Goal: Task Accomplishment & Management: Use online tool/utility

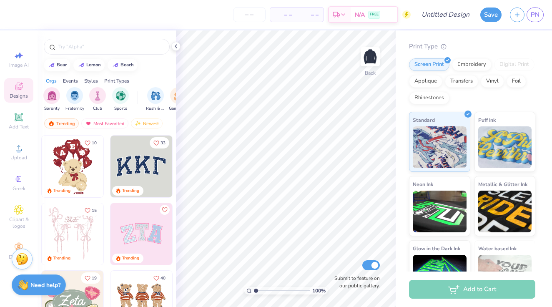
scroll to position [85, 0]
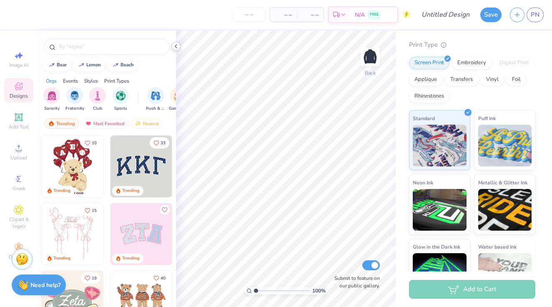
click at [175, 45] on icon at bounding box center [175, 46] width 7 height 7
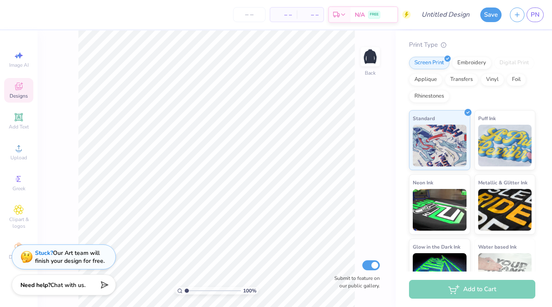
click at [19, 98] on span "Designs" at bounding box center [19, 95] width 18 height 7
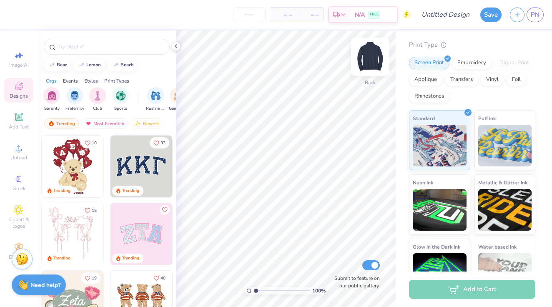
click at [367, 60] on img at bounding box center [369, 56] width 33 height 33
click at [176, 46] on icon at bounding box center [175, 46] width 7 height 7
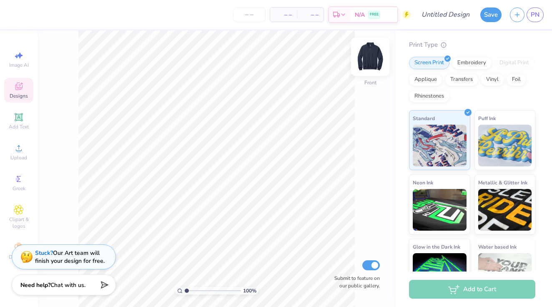
click at [373, 55] on img at bounding box center [369, 56] width 33 height 33
click at [385, 58] on img at bounding box center [369, 56] width 33 height 33
click at [14, 121] on icon at bounding box center [19, 117] width 10 height 10
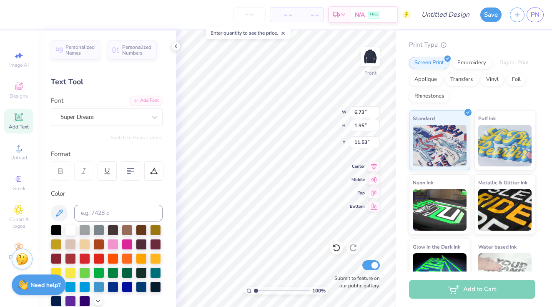
scroll to position [0, 2]
type textarea "Its time to get gritty"
type input "13.05"
type input "1.16"
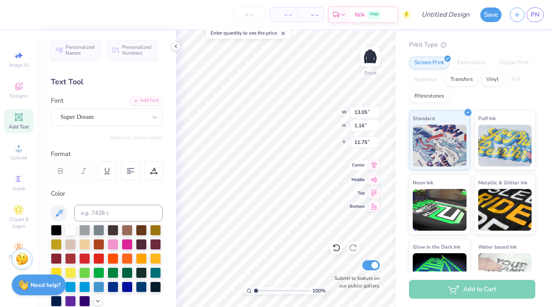
type input "1.84"
click at [125, 117] on div "Super Dream" at bounding box center [103, 116] width 87 height 13
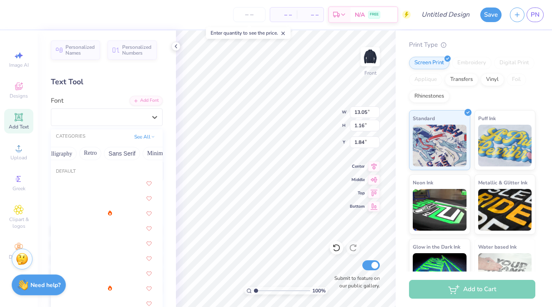
scroll to position [0, 150]
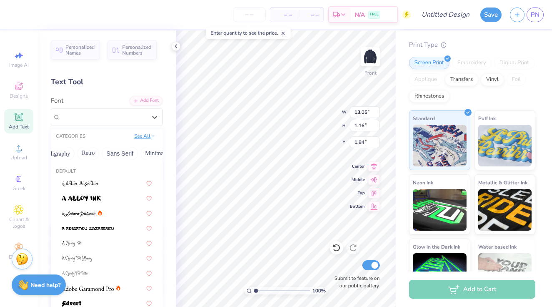
click at [144, 134] on button "See All" at bounding box center [145, 136] width 26 height 8
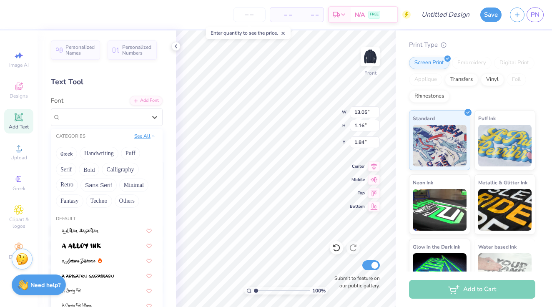
scroll to position [0, 0]
click at [93, 171] on button "Bold" at bounding box center [89, 168] width 20 height 13
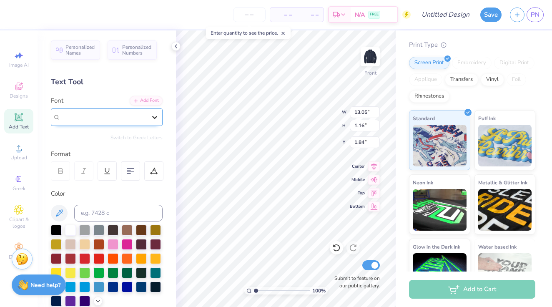
click at [155, 118] on icon at bounding box center [154, 117] width 8 height 8
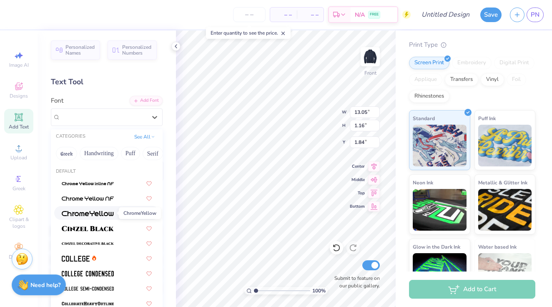
click at [100, 215] on img at bounding box center [88, 213] width 52 height 6
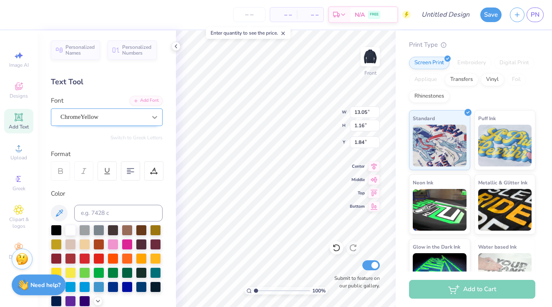
type input "12.92"
type input "1.32"
type input "1.76"
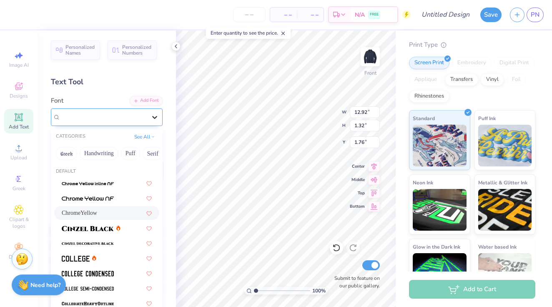
click at [152, 119] on icon at bounding box center [154, 117] width 8 height 8
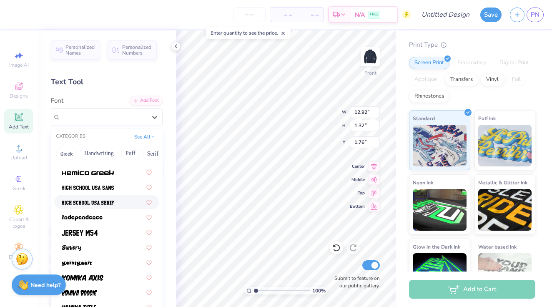
scroll to position [416, 0]
click at [117, 189] on div at bounding box center [107, 186] width 90 height 9
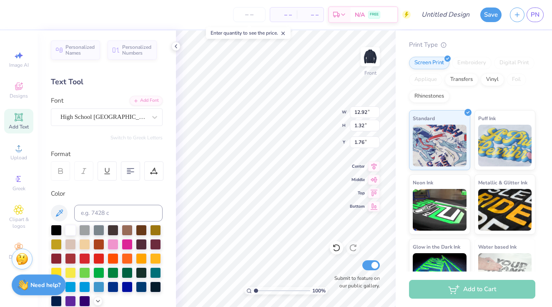
type input "13.27"
type input "1.06"
type input "1.89"
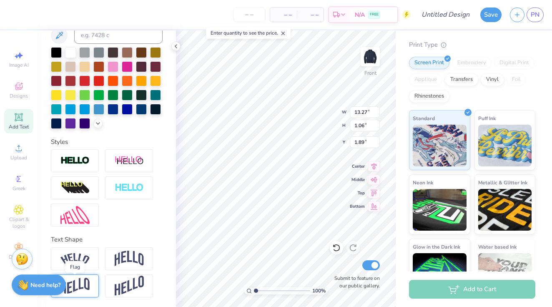
click at [83, 287] on img at bounding box center [74, 285] width 29 height 16
type input "1.58"
type input "2.61"
type textarea "Its time to get gritty - M. Noetzel"
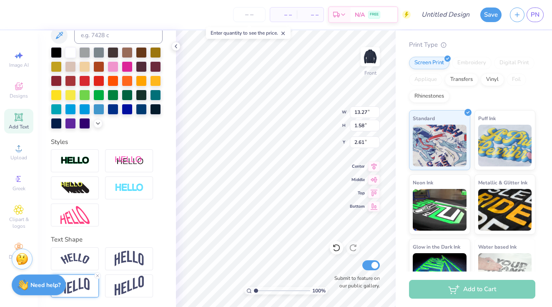
scroll to position [0, 1]
type input "6.25"
click at [20, 210] on icon at bounding box center [19, 209] width 4 height 4
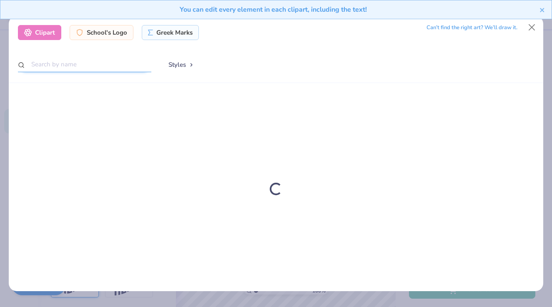
click at [79, 62] on input "text" at bounding box center [84, 64] width 133 height 15
type input "bubbles"
click at [542, 9] on icon "close" at bounding box center [542, 10] width 6 height 7
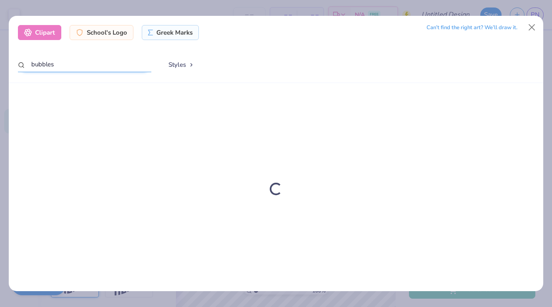
click at [94, 63] on input "bubbles" at bounding box center [84, 64] width 133 height 15
click at [531, 26] on button "Close" at bounding box center [532, 28] width 16 height 16
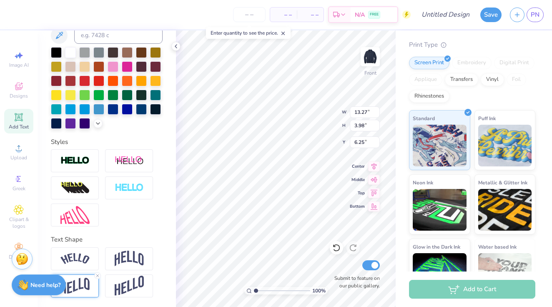
type input "1.58"
click at [138, 262] on img at bounding box center [129, 258] width 29 height 16
type input "5.06"
type input "1.04"
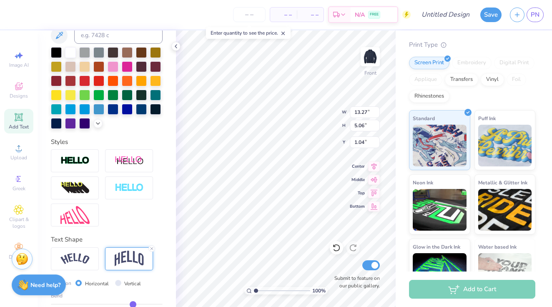
scroll to position [226, 0]
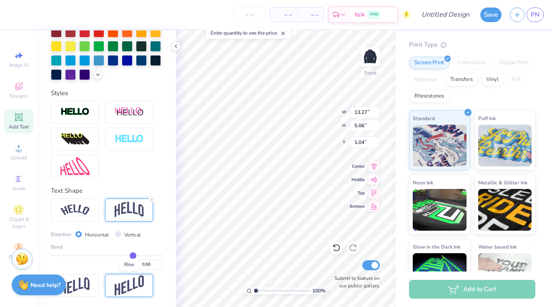
click at [137, 285] on img at bounding box center [129, 285] width 29 height 20
type input "5.28"
type input "0.93"
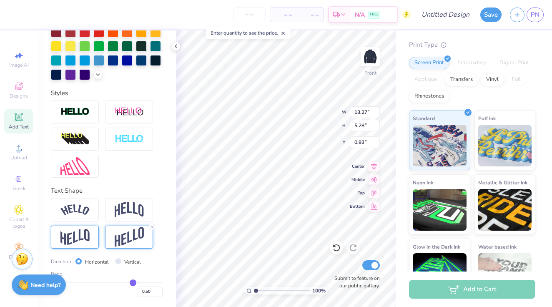
click at [84, 236] on img at bounding box center [74, 237] width 29 height 16
type input "3.98"
type input "4.16"
type textarea "It's time to get gritty - M. Noetzel"
type input "3.00"
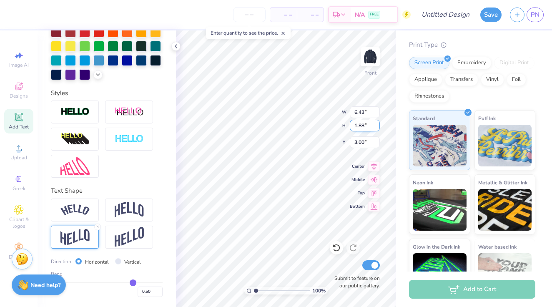
type input "6.43"
type input "1.88"
type input "9.98"
type input "2.92"
type input "2.33"
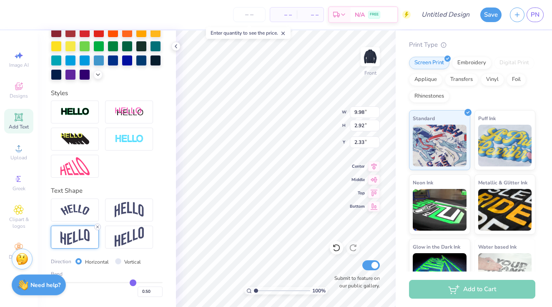
click at [97, 228] on icon at bounding box center [97, 226] width 5 height 5
type input "1.95"
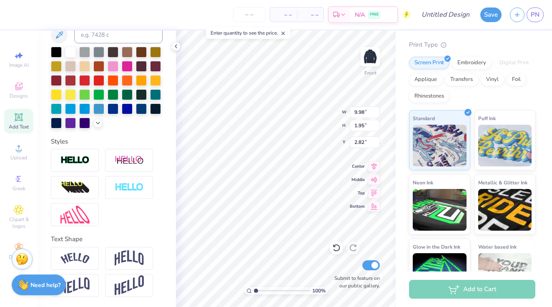
scroll to position [177, 0]
type input "2.34"
type input "7.18"
type input "1.40"
type input "1.60"
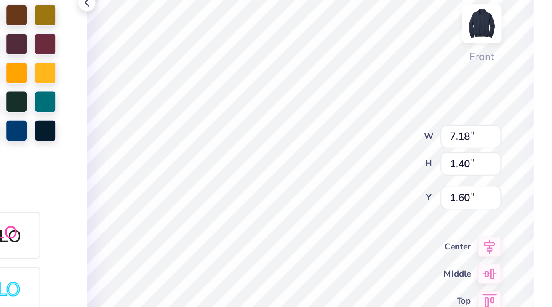
scroll to position [0, 1]
type textarea "YOu to get gritty - M. Noetzel"
type textarea "YOu gotta get gritty - M. Noetzel"
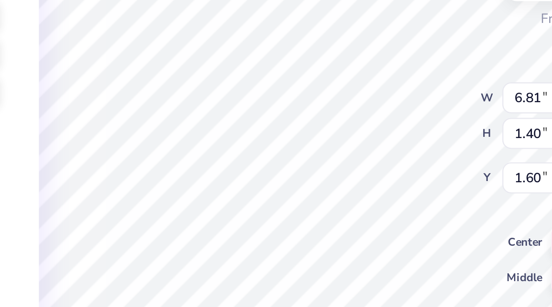
scroll to position [0, 3]
type textarea ""YOu gotta get gritty" - M. Noetzel"
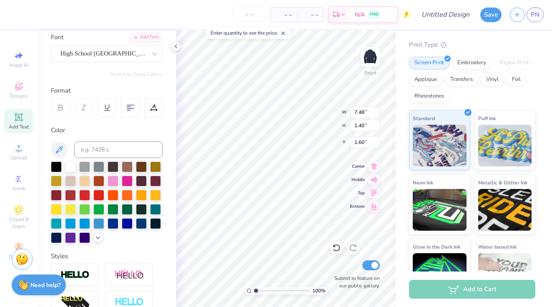
scroll to position [52, 0]
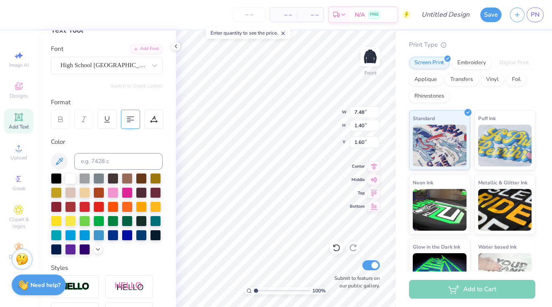
click at [126, 119] on div at bounding box center [130, 119] width 19 height 19
click at [373, 55] on img at bounding box center [369, 56] width 33 height 33
click at [245, 15] on input "number" at bounding box center [249, 14] width 32 height 15
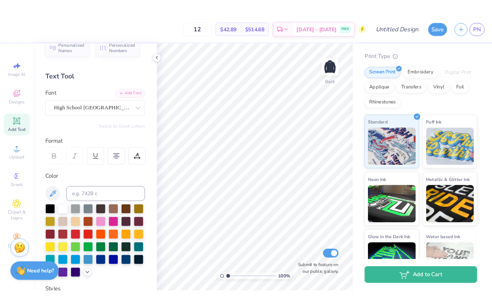
scroll to position [0, 0]
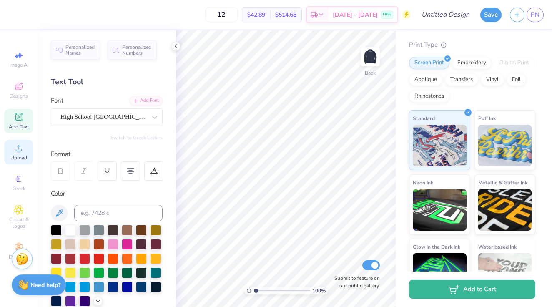
type input "12"
click at [22, 155] on span "Upload" at bounding box center [18, 157] width 17 height 7
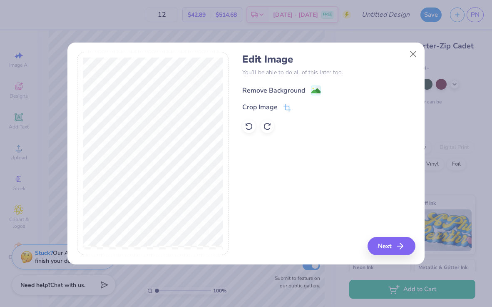
click at [278, 87] on div "Remove Background" at bounding box center [273, 90] width 63 height 10
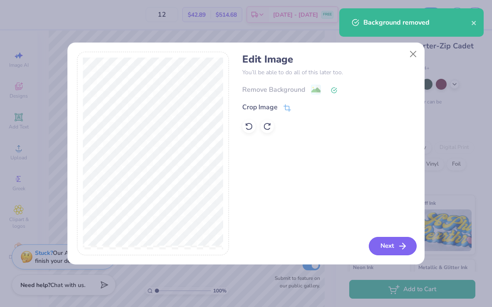
click at [393, 240] on button "Next" at bounding box center [393, 246] width 48 height 18
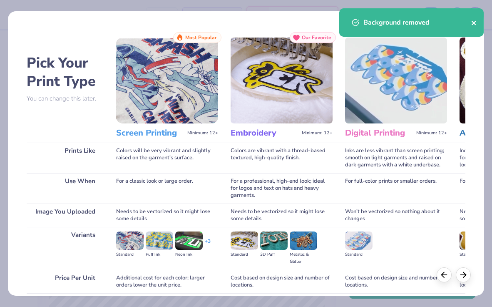
click at [475, 23] on icon "close" at bounding box center [475, 23] width 6 height 7
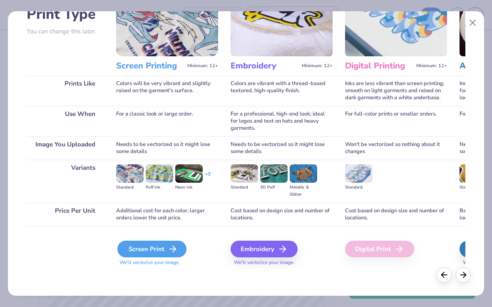
click at [172, 247] on icon at bounding box center [173, 249] width 10 height 10
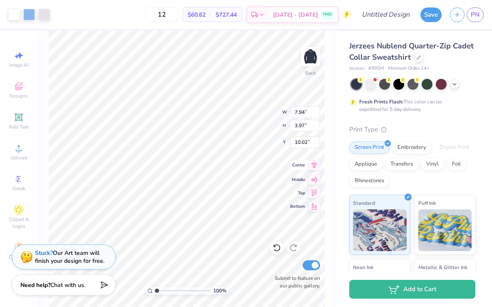
type input "3.81"
type input "1.91"
type input "4.88"
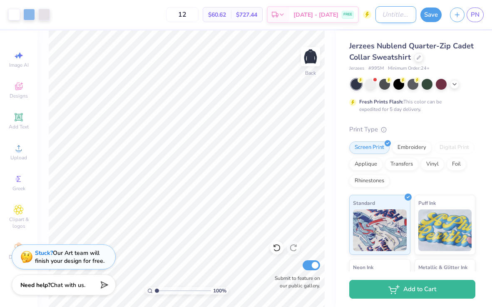
click at [400, 15] on input "Design Title" at bounding box center [396, 14] width 41 height 17
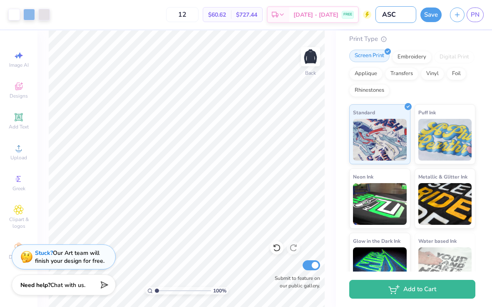
scroll to position [112, 0]
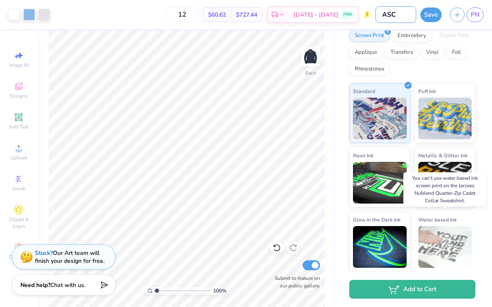
type input "ASC"
click at [444, 230] on img at bounding box center [446, 247] width 54 height 42
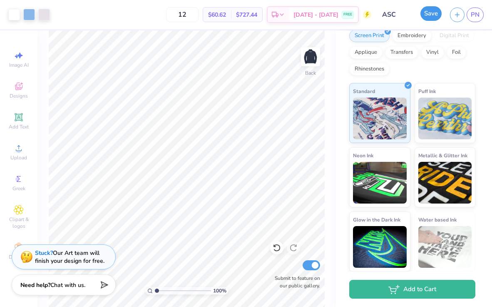
click at [428, 10] on button "Save" at bounding box center [431, 13] width 21 height 15
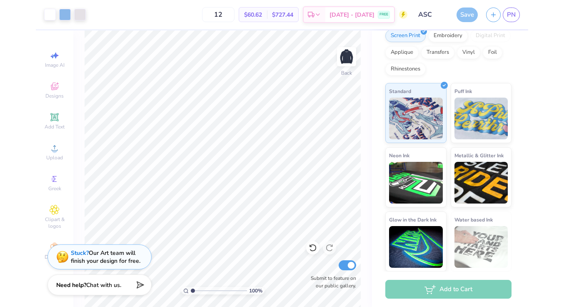
scroll to position [0, 0]
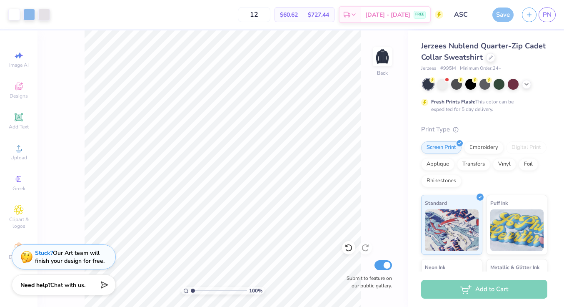
click at [505, 14] on div "Save" at bounding box center [502, 14] width 21 height 15
click at [499, 14] on div "Save" at bounding box center [502, 14] width 21 height 15
click at [550, 18] on span "PN" at bounding box center [547, 15] width 9 height 10
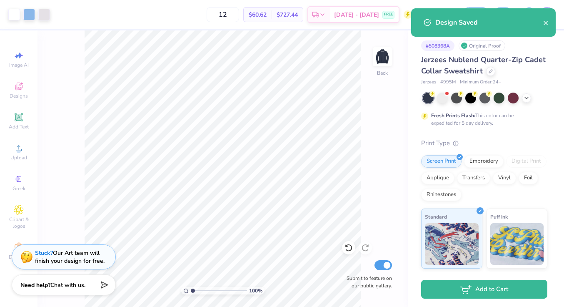
click at [542, 23] on div "Design Saved" at bounding box center [489, 22] width 108 height 10
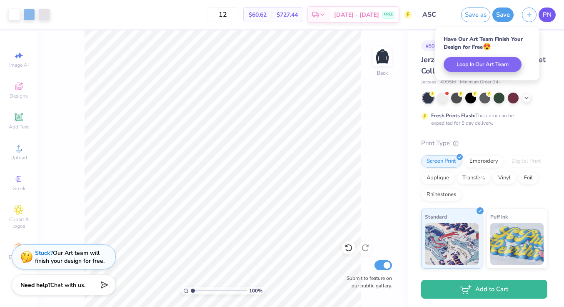
click at [547, 15] on span "PN" at bounding box center [547, 15] width 9 height 10
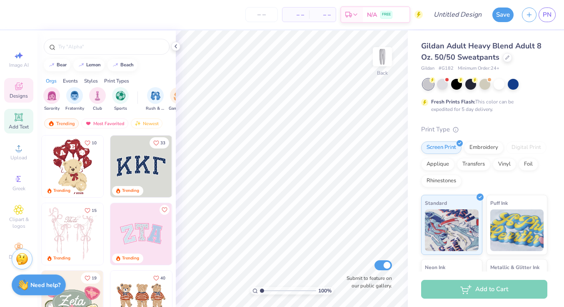
click at [18, 123] on div "Add Text" at bounding box center [18, 121] width 29 height 25
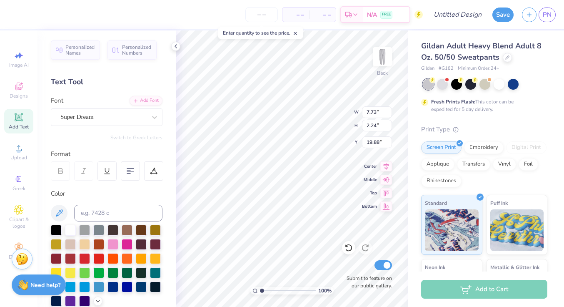
scroll to position [0, 3]
type textarea "Academy Swim Club"
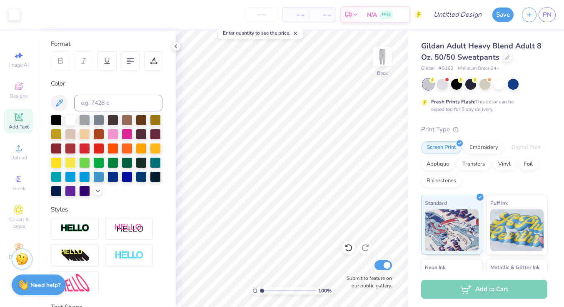
scroll to position [0, 0]
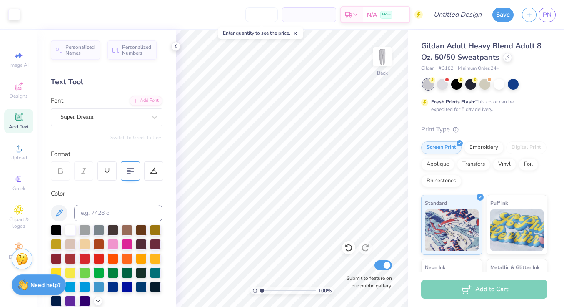
click at [130, 171] on icon at bounding box center [130, 170] width 7 height 7
type input "0.79"
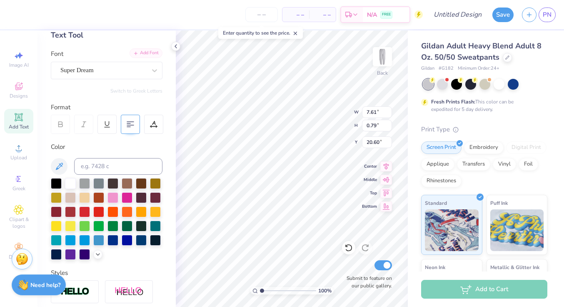
scroll to position [51, 0]
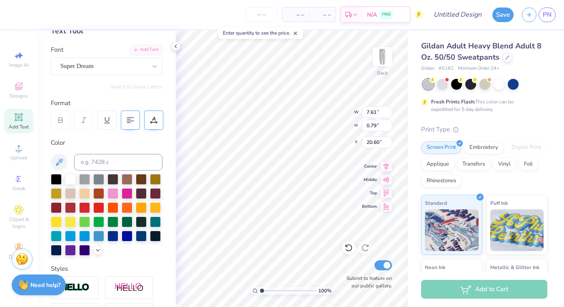
click at [155, 112] on div at bounding box center [153, 119] width 19 height 19
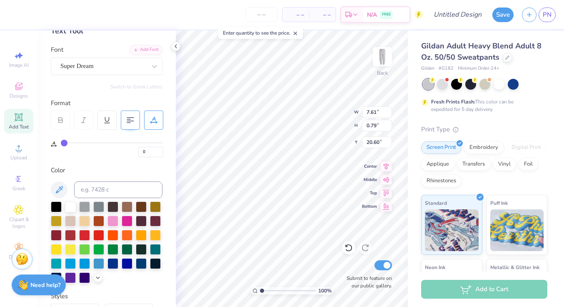
click at [156, 115] on div at bounding box center [153, 119] width 19 height 19
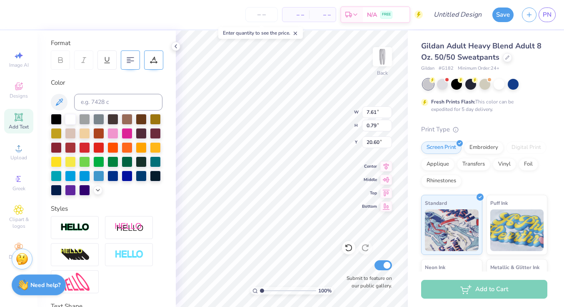
scroll to position [177, 0]
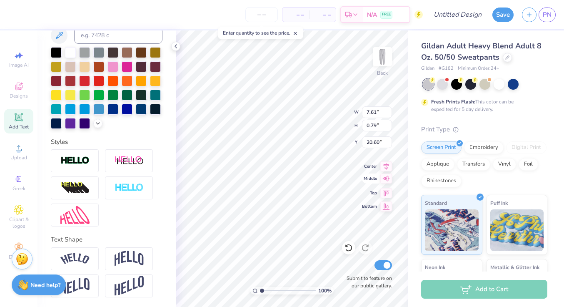
click at [386, 182] on icon at bounding box center [386, 178] width 12 height 10
click at [386, 192] on icon at bounding box center [386, 191] width 7 height 6
click at [385, 203] on icon at bounding box center [386, 205] width 12 height 10
type input "40.71"
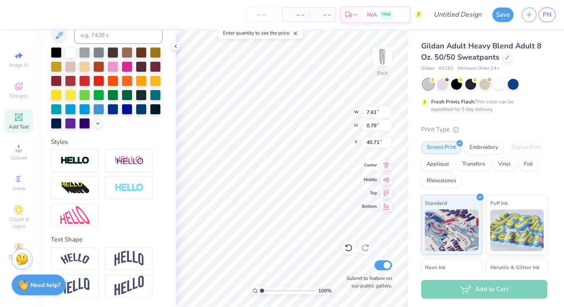
click at [382, 167] on icon at bounding box center [386, 165] width 12 height 10
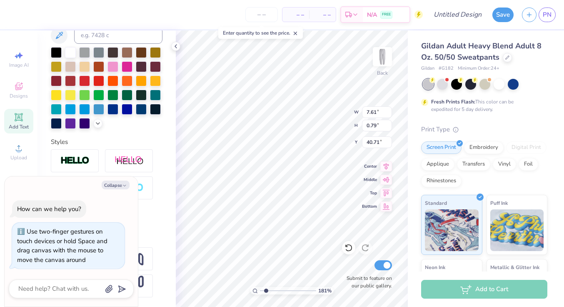
drag, startPoint x: 279, startPoint y: 292, endPoint x: 266, endPoint y: 332, distance: 41.6
type input "1.72"
click at [266, 294] on input "range" at bounding box center [288, 290] width 56 height 7
click at [298, 31] on icon at bounding box center [295, 33] width 6 height 6
click at [349, 246] on icon at bounding box center [349, 247] width 8 height 8
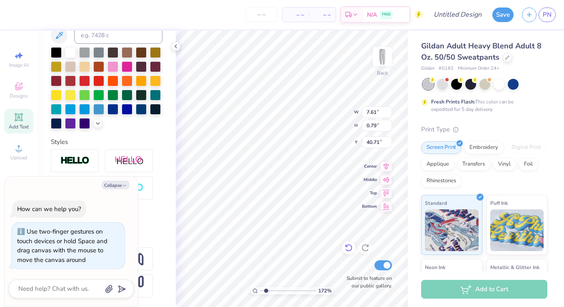
type textarea "x"
drag, startPoint x: 265, startPoint y: 290, endPoint x: 247, endPoint y: 290, distance: 18.7
type input "1"
click at [260, 290] on input "range" at bounding box center [288, 290] width 56 height 7
type textarea "x"
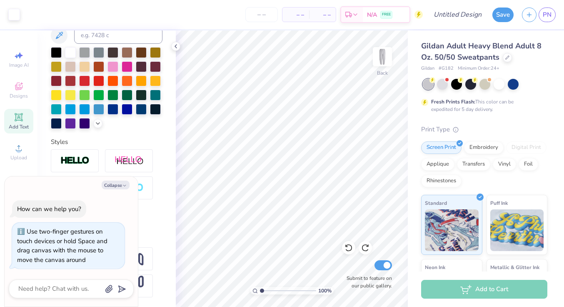
drag, startPoint x: 272, startPoint y: 290, endPoint x: 235, endPoint y: 288, distance: 37.1
click at [260, 288] on input "range" at bounding box center [288, 290] width 56 height 7
drag, startPoint x: 260, startPoint y: 293, endPoint x: 251, endPoint y: 256, distance: 38.1
click at [260, 287] on input "range" at bounding box center [288, 290] width 56 height 7
drag, startPoint x: 261, startPoint y: 290, endPoint x: 270, endPoint y: 290, distance: 8.3
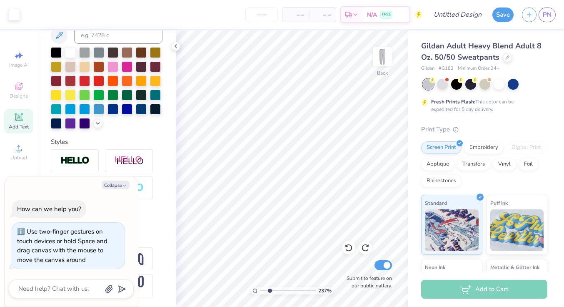
type input "2.39"
click at [270, 290] on input "range" at bounding box center [288, 290] width 56 height 7
type textarea "x"
type input "31.17"
drag, startPoint x: 271, startPoint y: 290, endPoint x: 235, endPoint y: 290, distance: 36.3
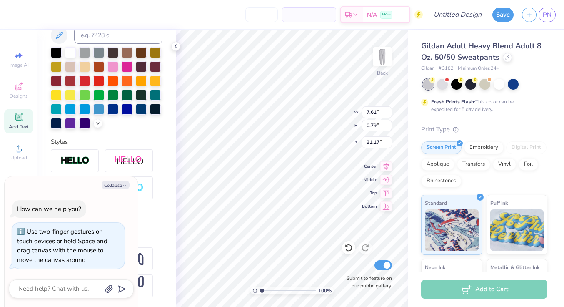
type input "1"
click at [260, 290] on input "range" at bounding box center [288, 290] width 56 height 7
click at [121, 185] on button "Collapse" at bounding box center [116, 184] width 28 height 9
type textarea "x"
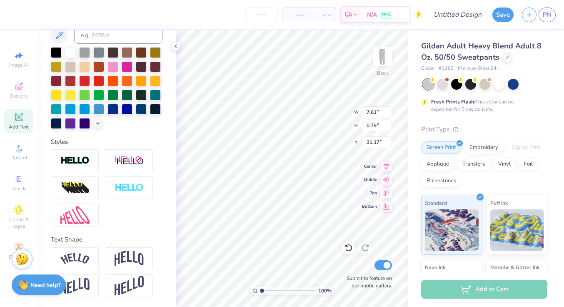
scroll to position [0, 0]
type textarea "A c ademy Swim Club"
type input "6.69"
type input "2.70"
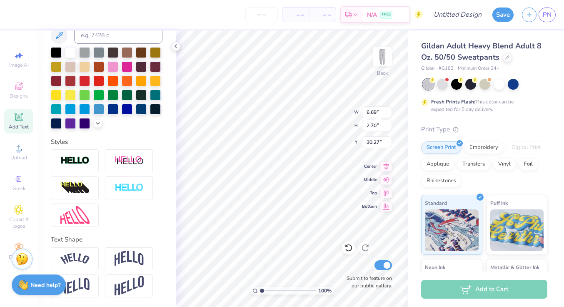
type input "30.27"
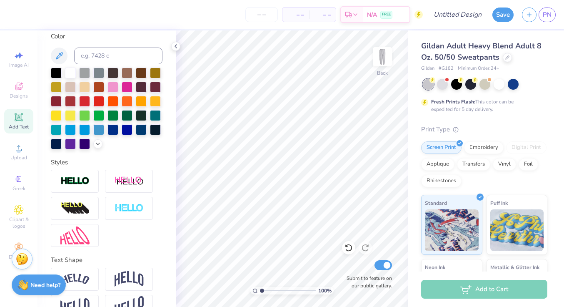
scroll to position [148, 0]
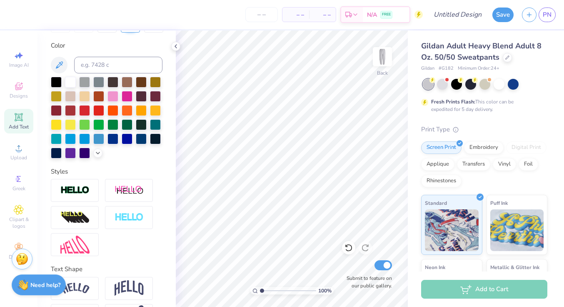
click at [9, 122] on div "Add Text" at bounding box center [18, 121] width 29 height 25
type textarea "A S C"
click at [115, 139] on div at bounding box center [112, 137] width 11 height 11
click at [148, 137] on div at bounding box center [107, 118] width 112 height 82
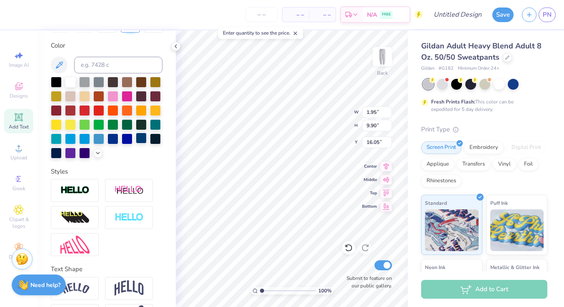
click at [140, 137] on div at bounding box center [141, 137] width 11 height 11
click at [143, 140] on div at bounding box center [141, 137] width 11 height 11
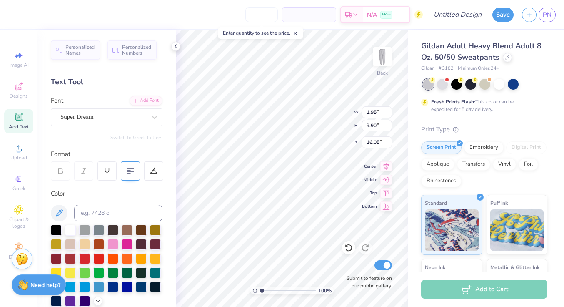
type input "2.38"
click at [111, 114] on div "Super Dream" at bounding box center [103, 116] width 87 height 13
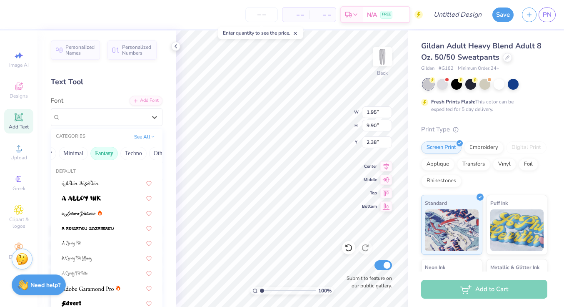
scroll to position [0, 245]
click at [62, 156] on button "Minimal" at bounding box center [60, 153] width 29 height 13
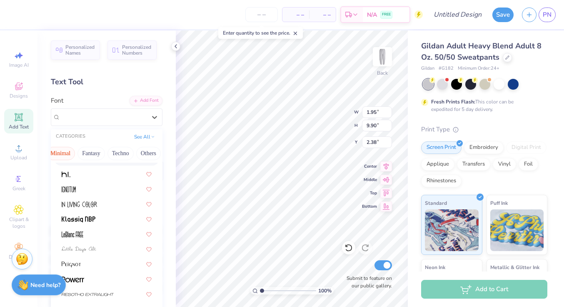
scroll to position [0, 0]
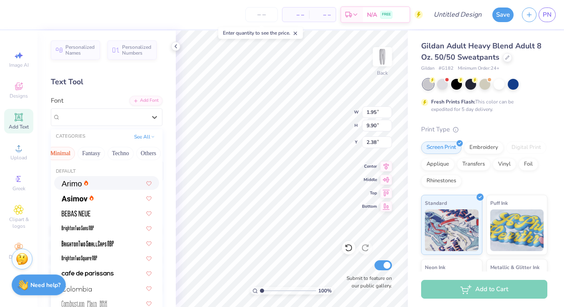
click at [63, 155] on button "Minimal" at bounding box center [60, 153] width 29 height 13
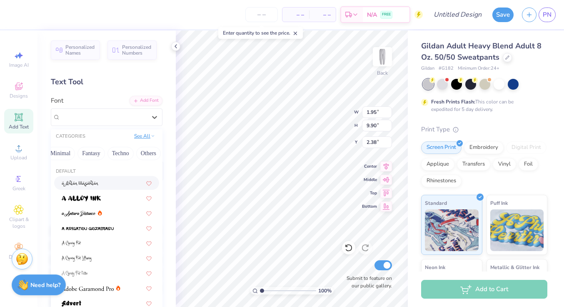
click at [148, 137] on button "See All" at bounding box center [145, 136] width 26 height 8
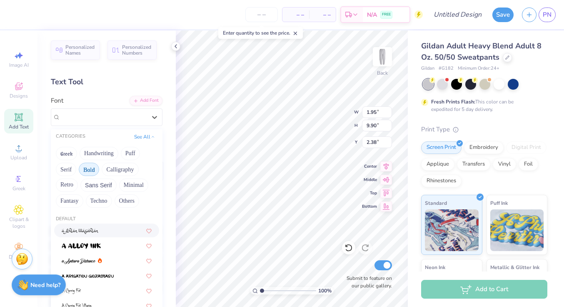
click at [88, 171] on button "Bold" at bounding box center [89, 168] width 20 height 13
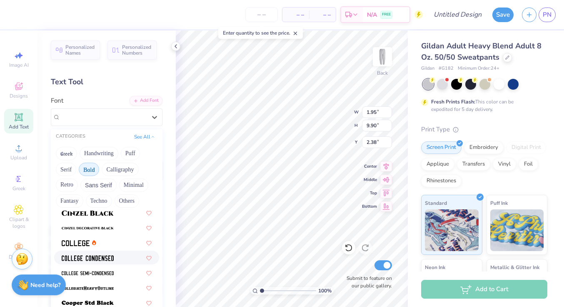
scroll to position [59, 0]
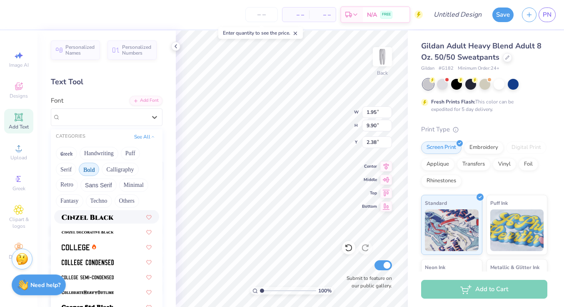
click at [97, 219] on img at bounding box center [88, 217] width 52 height 6
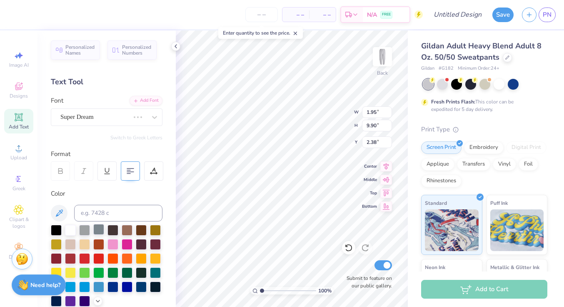
scroll to position [93, 0]
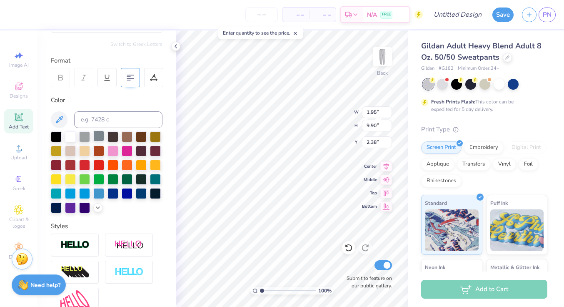
type input "2.56"
type input "10.02"
type input "2.32"
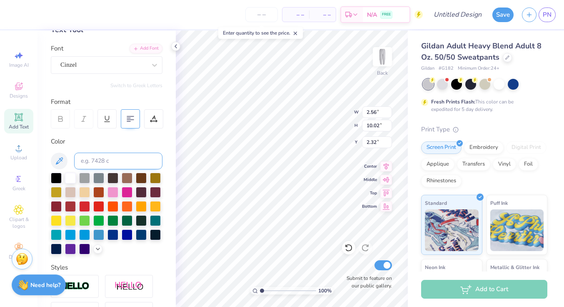
scroll to position [0, 0]
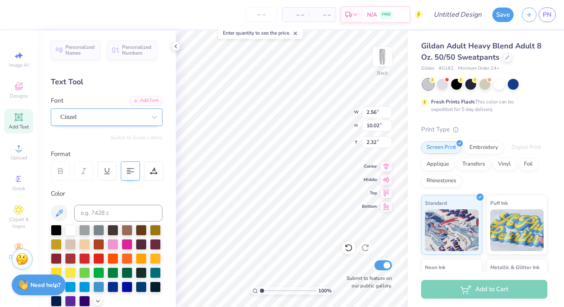
click at [111, 121] on div "Cinzel" at bounding box center [103, 116] width 87 height 13
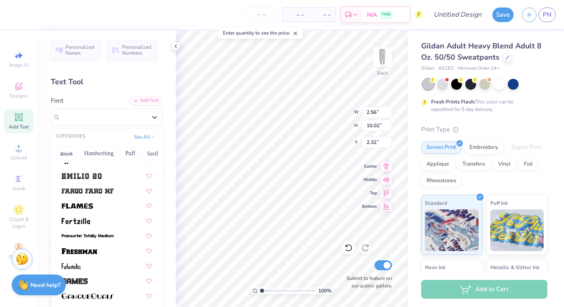
scroll to position [231, 0]
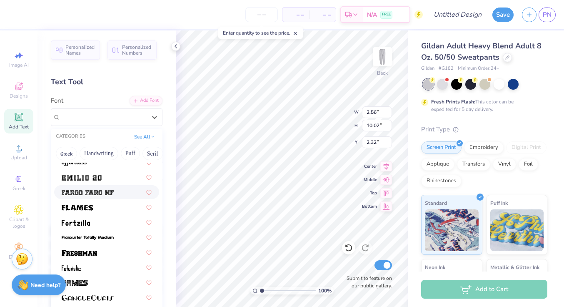
click at [103, 198] on div at bounding box center [106, 192] width 105 height 14
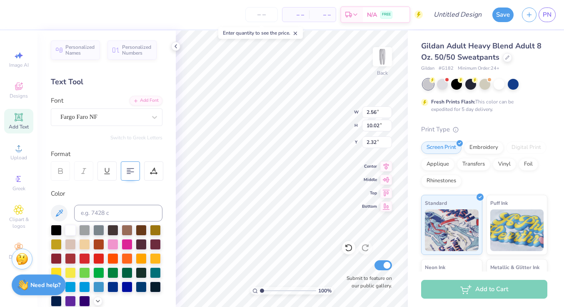
type input "2.45"
type input "10.10"
type input "2.28"
click at [124, 121] on div "Fargo Faro NF" at bounding box center [103, 116] width 87 height 13
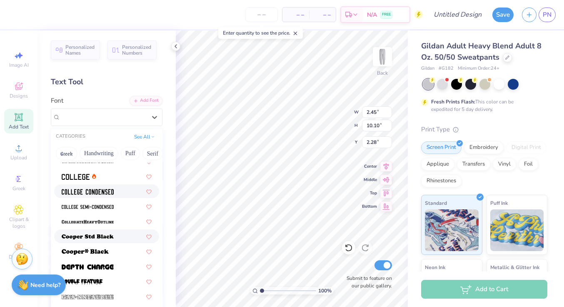
scroll to position [82, 0]
click at [103, 189] on img at bounding box center [88, 191] width 52 height 6
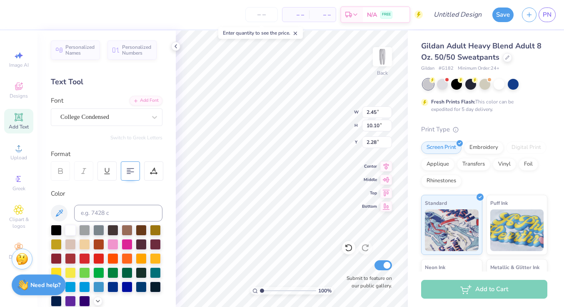
type input "1.25"
type input "9.85"
type input "2.40"
type input "1.59"
type input "12.58"
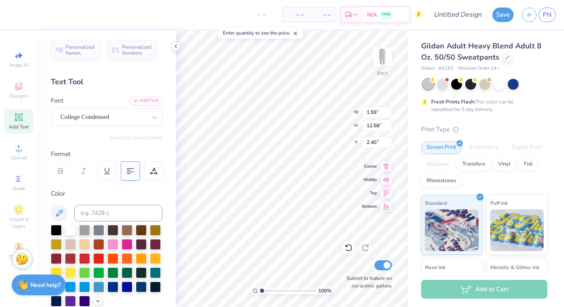
type input "1.90"
click at [265, 14] on input "number" at bounding box center [261, 14] width 32 height 15
type input "12"
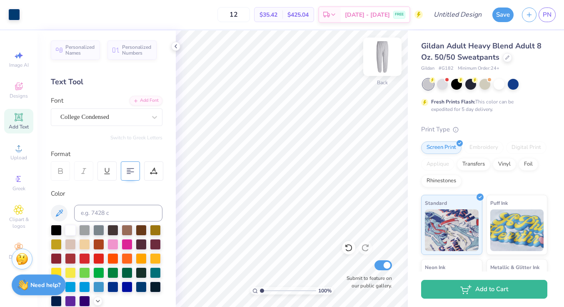
click at [378, 60] on img at bounding box center [382, 56] width 33 height 33
click at [15, 126] on span "Add Text" at bounding box center [19, 126] width 20 height 7
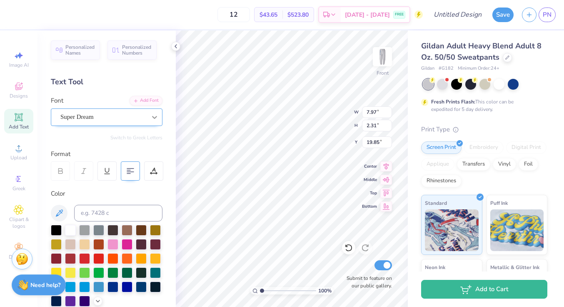
scroll to position [0, 2]
type textarea "Gotta get gritty"
type input "6.31"
type input "0.74"
type input "1.00"
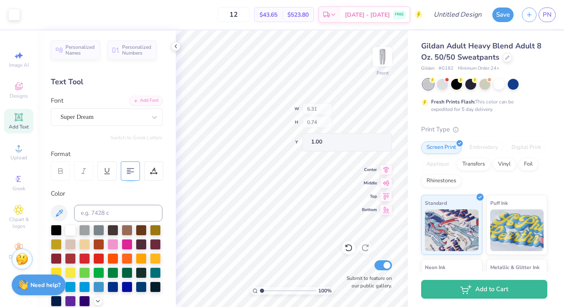
click at [323, 114] on div "100 % Front W 6.31 H 0.74 Y 1.00 Center Middle Top Bottom Submit to feature on …" at bounding box center [292, 168] width 232 height 276
type input "0.97"
type textarea "Gotta have grit"
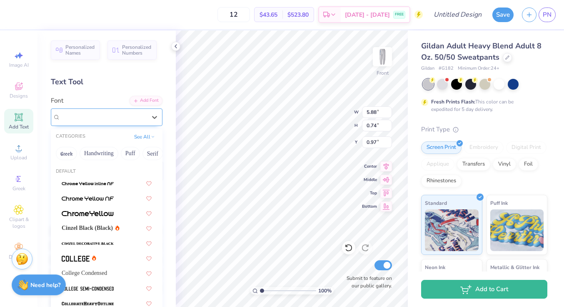
click at [100, 125] on div "Super Dream" at bounding box center [107, 116] width 112 height 17
click at [74, 262] on span at bounding box center [76, 257] width 28 height 9
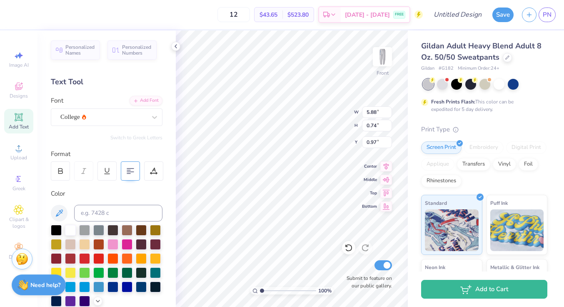
type input "5.82"
type input "0.58"
type input "1.05"
type input "6.48"
type input "0.64"
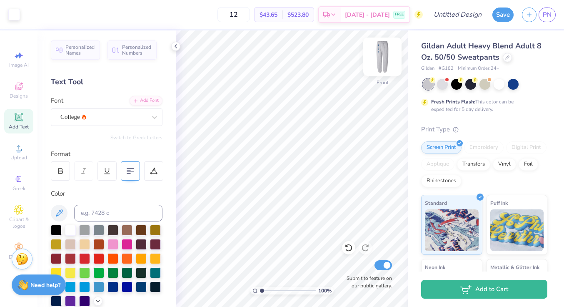
click at [381, 53] on img at bounding box center [382, 56] width 33 height 33
type input "2.27"
click at [384, 57] on img at bounding box center [382, 56] width 33 height 33
click at [382, 57] on img at bounding box center [382, 56] width 33 height 33
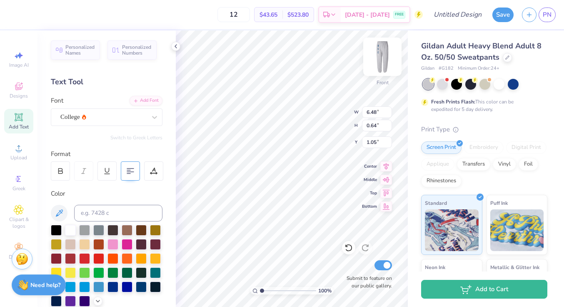
type input "1.03"
click at [423, 85] on div at bounding box center [428, 84] width 11 height 11
type input "0.90"
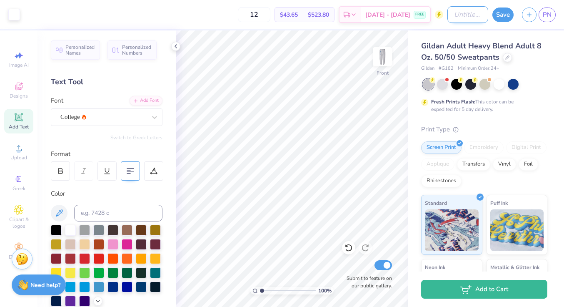
click at [469, 17] on input "Design Title" at bounding box center [467, 14] width 41 height 17
type input "ASC sweats"
click at [505, 15] on button "Save" at bounding box center [502, 13] width 21 height 15
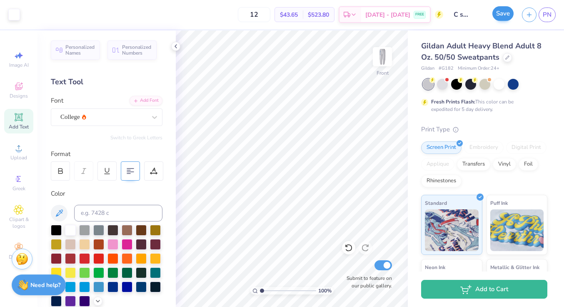
scroll to position [0, 0]
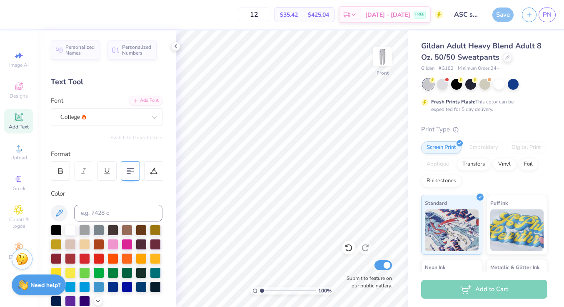
click at [497, 21] on div "Save" at bounding box center [502, 14] width 21 height 15
click at [498, 17] on div "Save" at bounding box center [502, 14] width 21 height 15
click at [542, 14] on link "PN" at bounding box center [547, 14] width 17 height 15
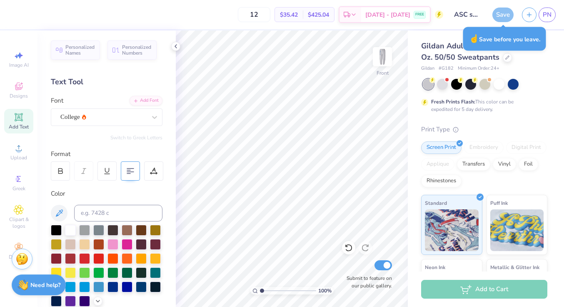
click at [507, 22] on div "Save PN" at bounding box center [528, 14] width 72 height 29
click at [505, 18] on div "Save" at bounding box center [502, 14] width 21 height 15
click at [502, 14] on div "Save" at bounding box center [502, 14] width 21 height 15
click at [387, 61] on img at bounding box center [382, 56] width 33 height 33
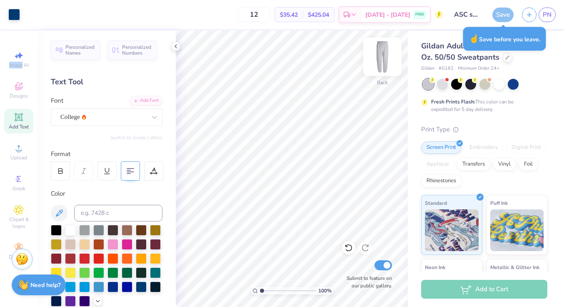
click at [377, 57] on img at bounding box center [382, 56] width 33 height 33
click at [377, 56] on img at bounding box center [382, 56] width 33 height 33
click at [504, 12] on div "Save" at bounding box center [502, 14] width 21 height 15
click at [477, 38] on div "☝️ Save before you leave." at bounding box center [504, 39] width 83 height 24
click at [547, 12] on span "PN" at bounding box center [547, 15] width 9 height 10
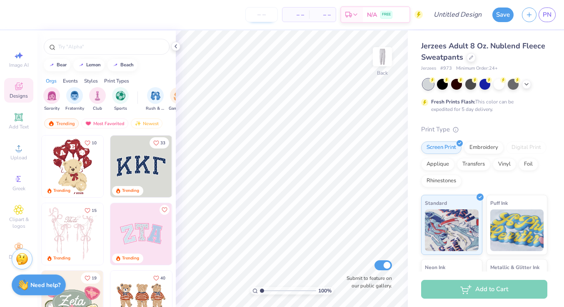
click at [261, 17] on input "number" at bounding box center [261, 14] width 32 height 15
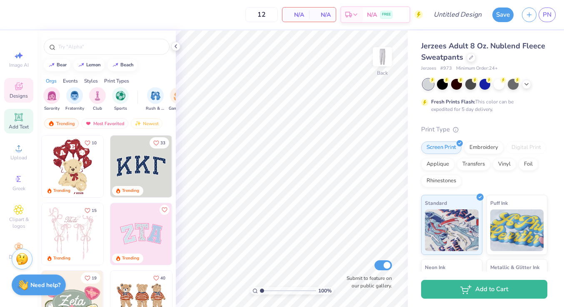
type input "12"
click at [17, 127] on span "Add Text" at bounding box center [19, 126] width 20 height 7
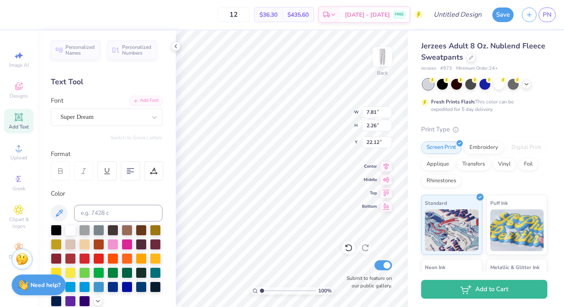
scroll to position [1, 0]
type textarea "A S C"
type input "4.09"
click at [139, 286] on div at bounding box center [141, 285] width 11 height 11
click at [115, 118] on div "Super Dream" at bounding box center [103, 116] width 87 height 13
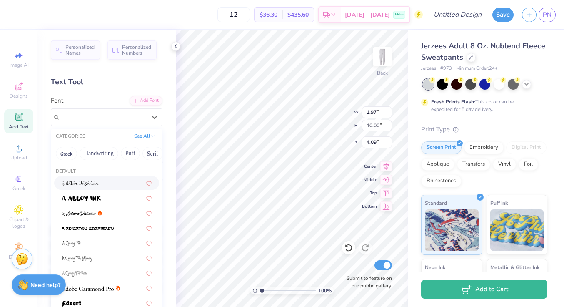
click at [142, 138] on button "See All" at bounding box center [145, 136] width 26 height 8
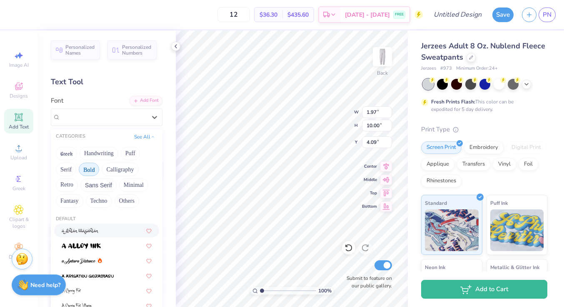
click at [90, 172] on button "Bold" at bounding box center [89, 168] width 20 height 13
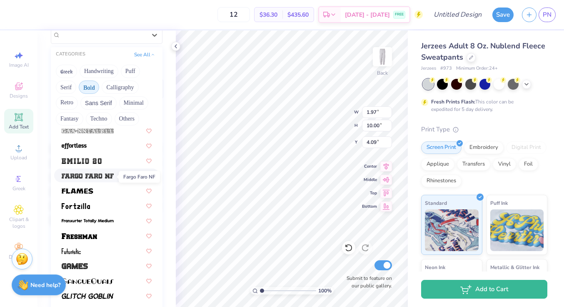
scroll to position [214, 0]
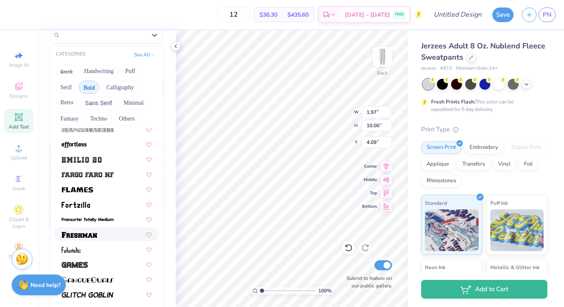
click at [90, 230] on span at bounding box center [79, 234] width 35 height 9
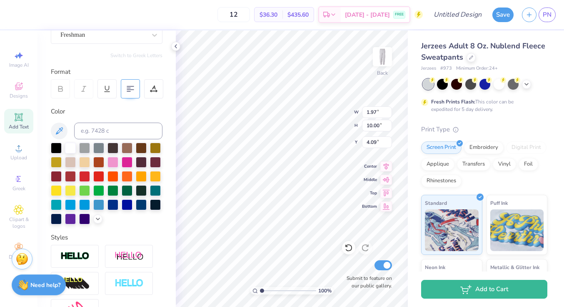
type input "2.68"
type input "10.43"
type input "4.04"
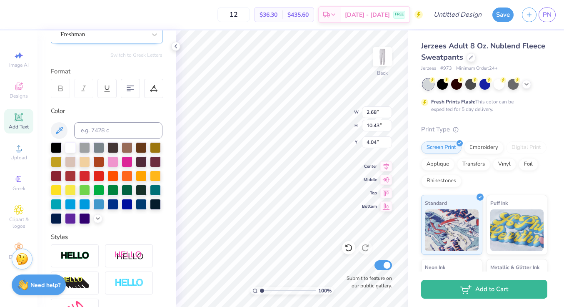
click at [143, 32] on div "Freshman" at bounding box center [103, 34] width 87 height 13
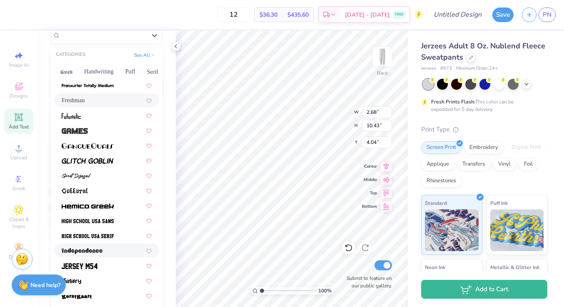
scroll to position [301, 0]
click at [94, 232] on span at bounding box center [88, 234] width 52 height 9
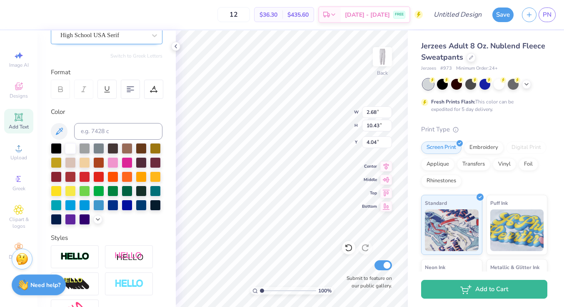
type input "1.63"
type input "10.29"
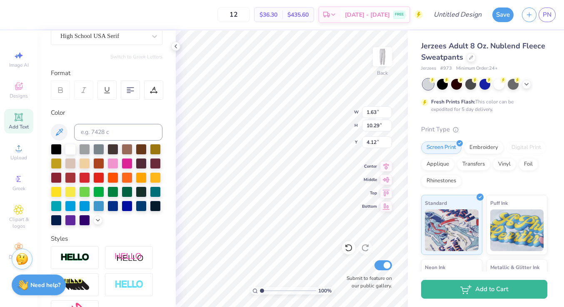
type input "4.37"
click at [383, 55] on img at bounding box center [382, 56] width 33 height 33
click at [176, 47] on polyline at bounding box center [176, 46] width 2 height 3
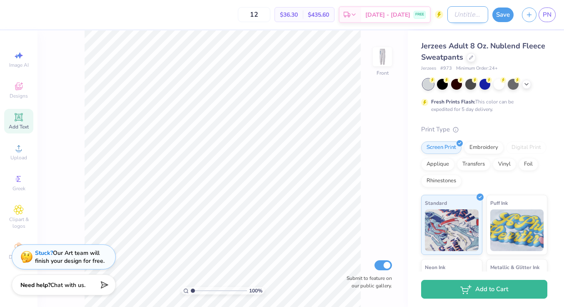
click at [462, 14] on input "Design Title" at bounding box center [467, 14] width 41 height 17
type input "ASC sweats"
click at [510, 14] on button "Save" at bounding box center [502, 13] width 21 height 15
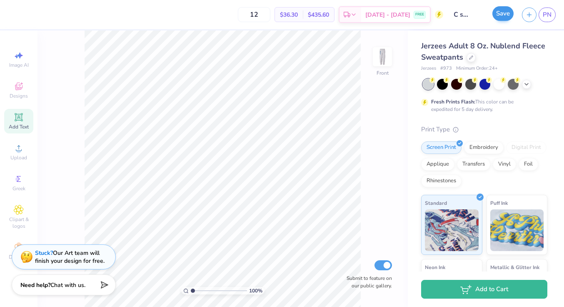
scroll to position [0, 0]
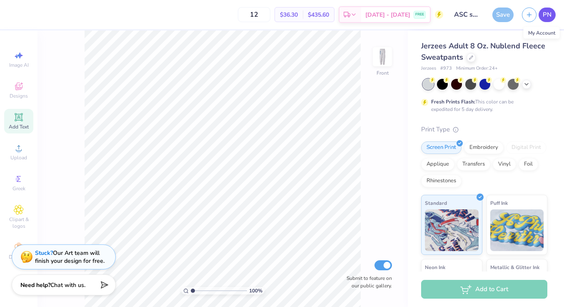
click at [548, 14] on span "PN" at bounding box center [547, 15] width 9 height 10
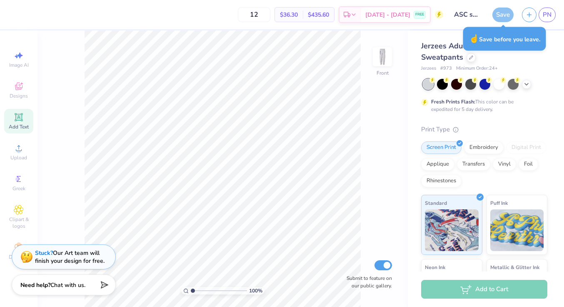
click at [73, 18] on div "12 $36.30 Per Item $435.60 Total Est. Delivery Aug 28 - 31 FREE" at bounding box center [227, 14] width 431 height 29
click at [507, 23] on div "Save PN" at bounding box center [528, 14] width 72 height 29
click at [506, 20] on div "Save" at bounding box center [502, 14] width 21 height 15
click at [506, 51] on div "☝️ Save before you leave." at bounding box center [505, 39] width 88 height 29
click at [503, 41] on div "☝️ Save before you leave." at bounding box center [504, 39] width 83 height 24
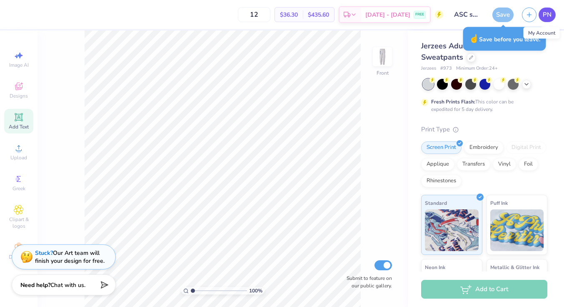
click at [539, 15] on link "PN" at bounding box center [547, 14] width 17 height 15
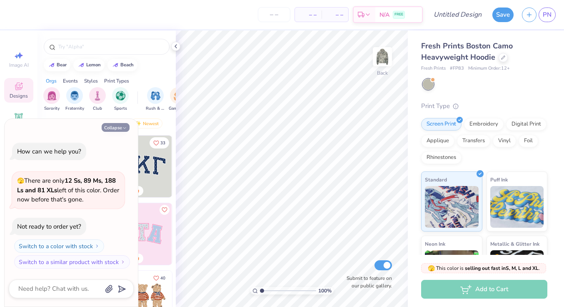
click at [120, 126] on button "Collapse" at bounding box center [116, 127] width 28 height 9
type textarea "x"
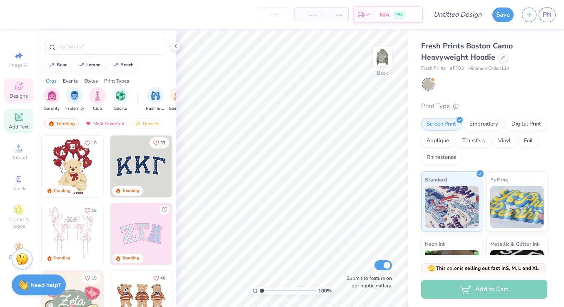
click at [15, 127] on span "Add Text" at bounding box center [19, 126] width 20 height 7
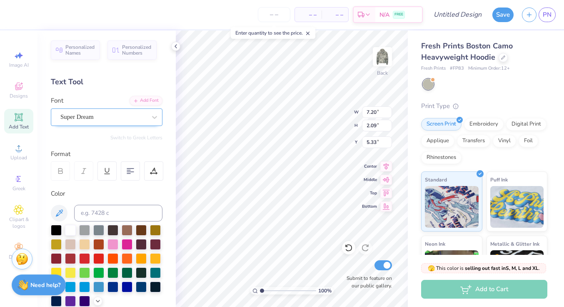
type textarea "ASC"
click at [146, 115] on div "Super Dream" at bounding box center [103, 116] width 87 height 13
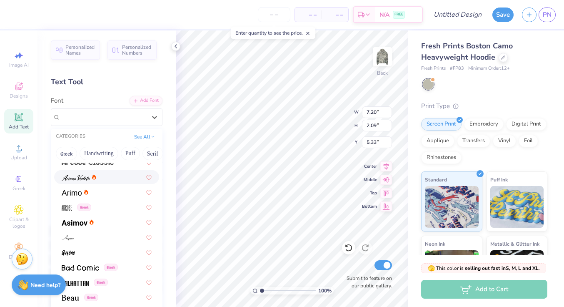
scroll to position [261, 0]
click at [135, 139] on button "See All" at bounding box center [145, 136] width 26 height 8
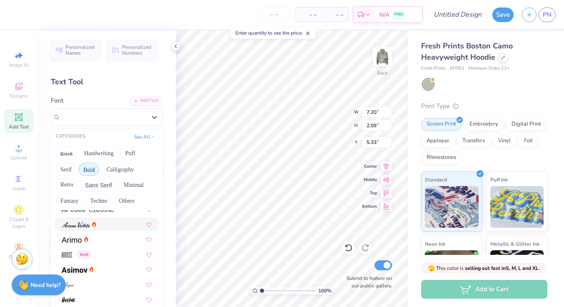
click at [91, 172] on button "Bold" at bounding box center [89, 168] width 20 height 13
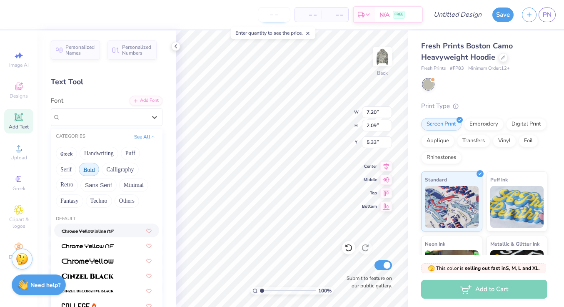
click at [272, 17] on input "number" at bounding box center [274, 14] width 32 height 15
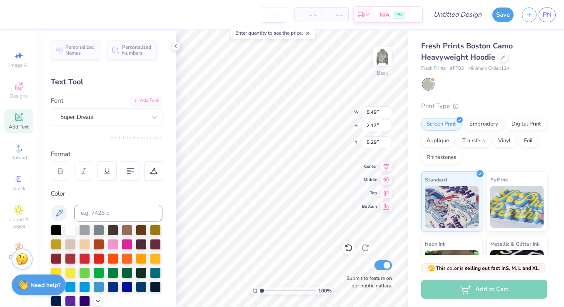
type input "5.49"
type input "2.17"
type input "5.29"
type input "12"
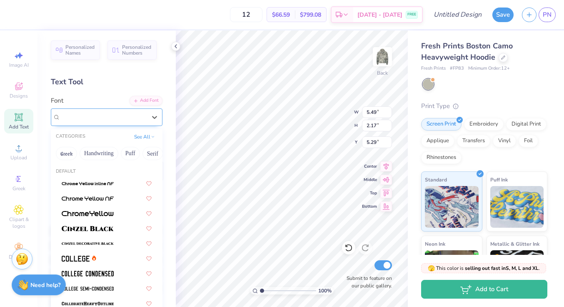
click at [114, 112] on div "Super Dream" at bounding box center [103, 116] width 87 height 13
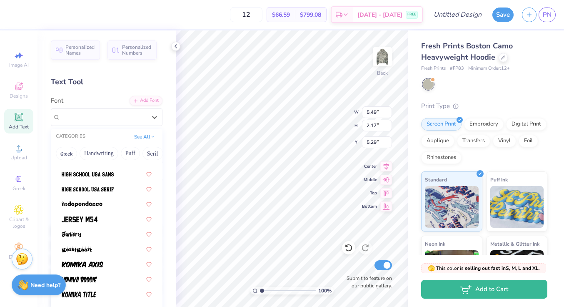
scroll to position [431, 0]
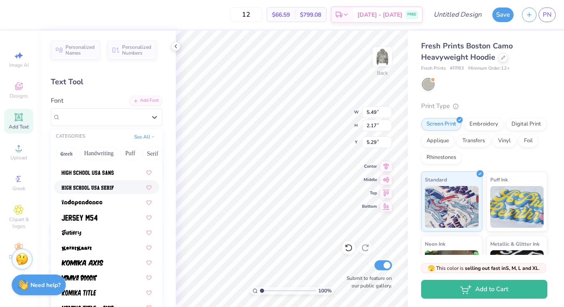
click at [100, 185] on img at bounding box center [88, 188] width 52 height 6
type input "4.84"
type input "2.35"
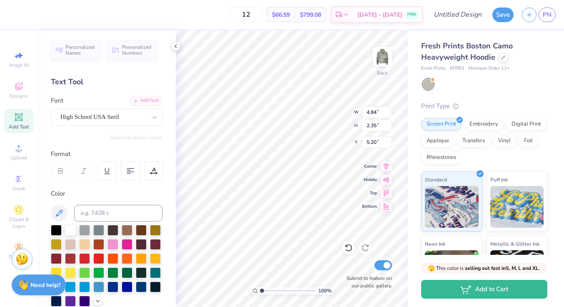
type input "4.03"
type input "3.88"
type input "1.88"
click at [373, 54] on img at bounding box center [382, 56] width 33 height 33
click at [389, 56] on img at bounding box center [382, 56] width 33 height 33
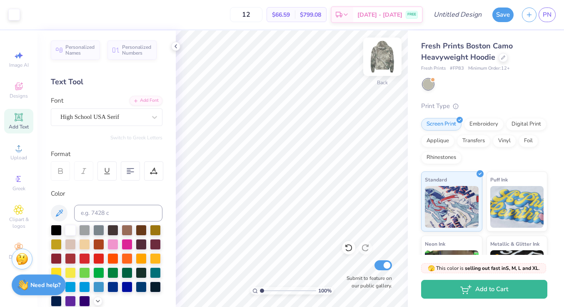
click at [389, 56] on img at bounding box center [382, 56] width 33 height 33
click at [7, 125] on div "Add Text" at bounding box center [18, 121] width 29 height 25
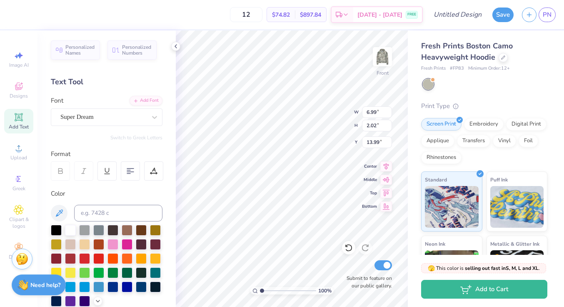
type input "7.61"
type textarea "G"
type textarea "Gotta have grit"
click at [376, 167] on span "Center" at bounding box center [369, 165] width 15 height 6
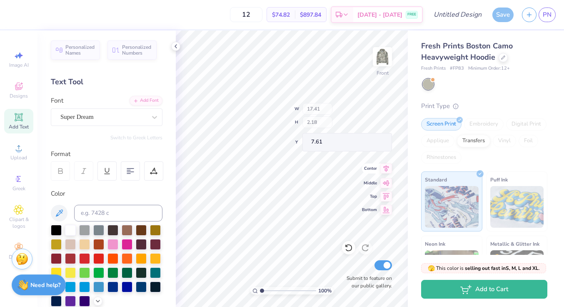
type input "17.41"
type input "2.18"
type input "7.53"
type input "14.31"
type input "1.79"
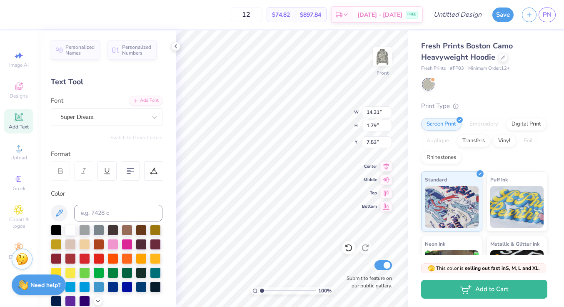
type input "5.54"
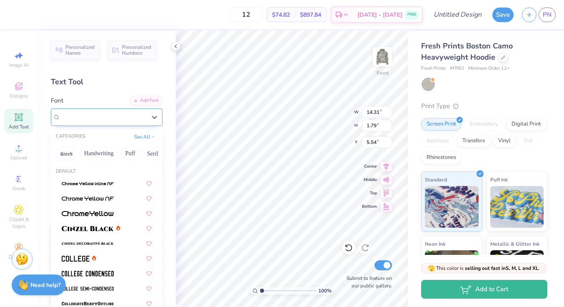
click at [129, 114] on div "Super Dream" at bounding box center [103, 116] width 87 height 13
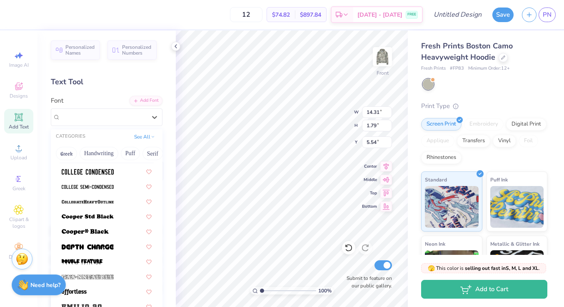
scroll to position [91, 0]
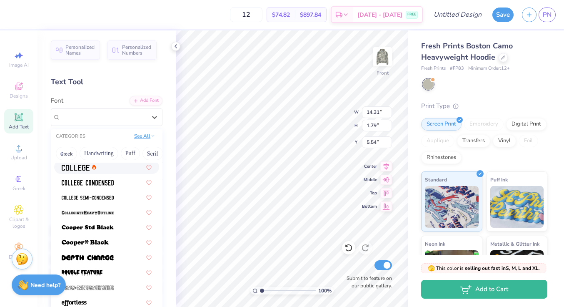
click at [147, 137] on button "See All" at bounding box center [145, 136] width 26 height 8
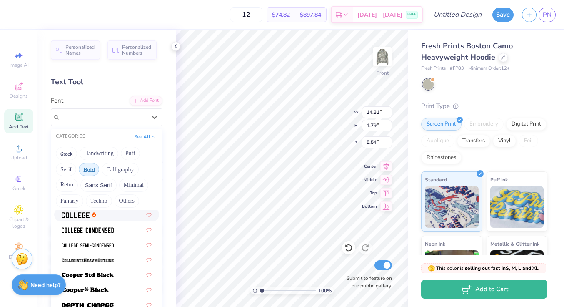
click at [89, 171] on button "Bold" at bounding box center [89, 168] width 20 height 13
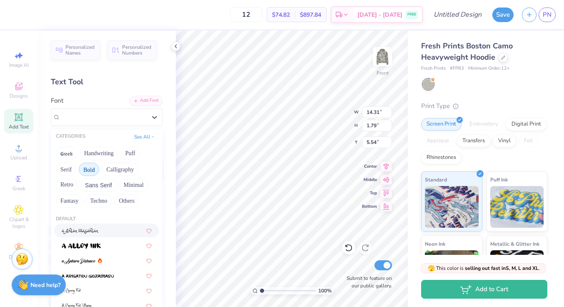
click at [85, 172] on button "Bold" at bounding box center [89, 168] width 20 height 13
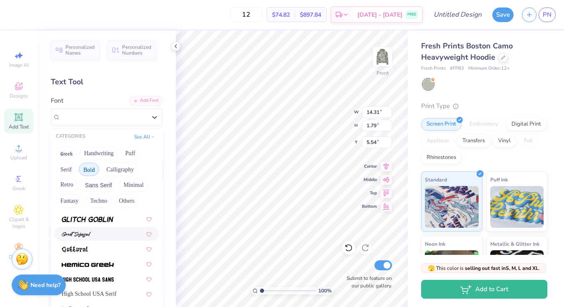
scroll to position [372, 0]
click at [98, 282] on span at bounding box center [88, 278] width 52 height 9
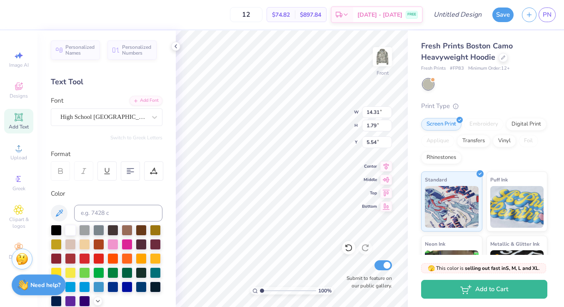
type input "14.62"
type input "1.63"
type input "5.62"
type input "5.63"
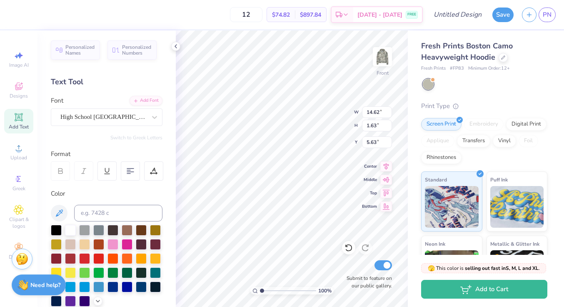
type textarea "Gotta have grit - M. Noetzel"
click at [409, 95] on div "Fresh Prints Boston Camo Heavyweight Hoodie Fresh Prints # FP83 Minimum Order: …" at bounding box center [486, 194] width 156 height 329
type input "4.10"
type input "5.04"
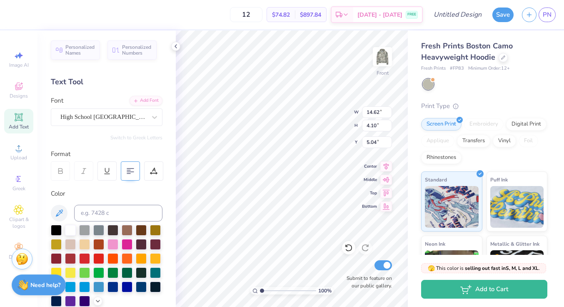
click at [129, 165] on div at bounding box center [130, 170] width 19 height 19
type input "5.77"
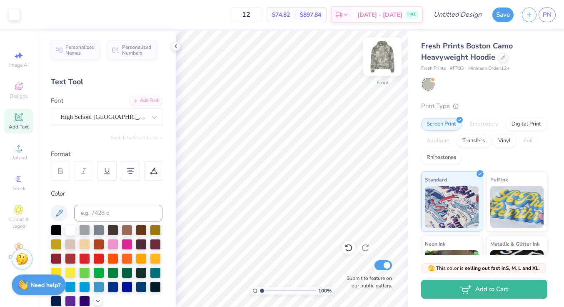
click at [382, 50] on img at bounding box center [382, 56] width 33 height 33
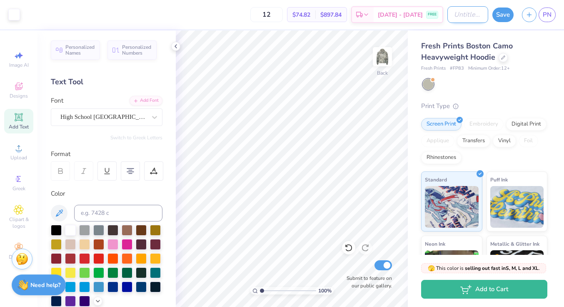
click at [458, 13] on input "Design Title" at bounding box center [467, 14] width 41 height 17
type input "ASC"
click at [503, 17] on button "Save" at bounding box center [502, 13] width 21 height 15
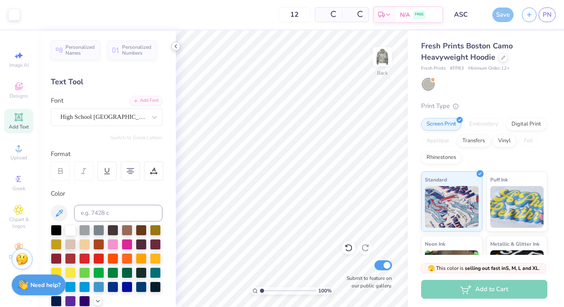
click at [176, 47] on polyline at bounding box center [176, 46] width 2 height 3
